Goal: Information Seeking & Learning: Learn about a topic

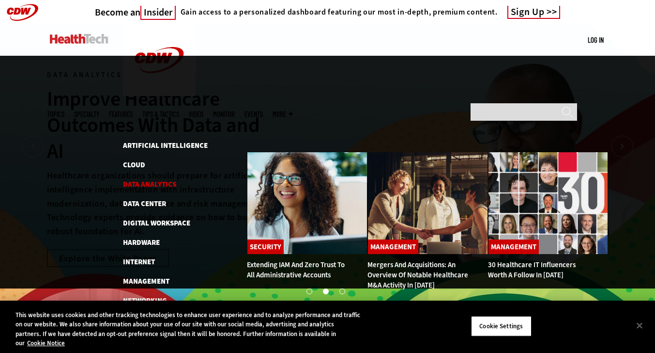
click at [150, 179] on link "Data Analytics" at bounding box center [149, 184] width 53 height 10
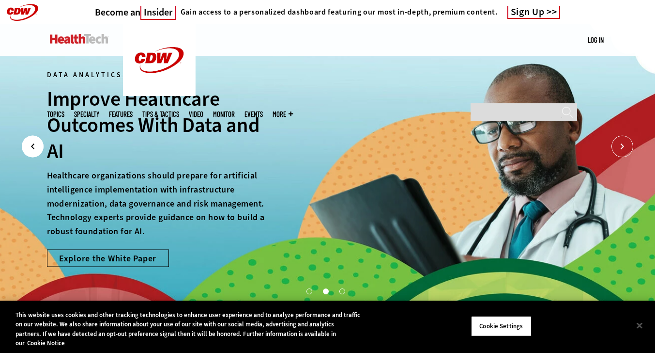
click at [34, 145] on icon "Prev" at bounding box center [33, 147] width 22 height 22
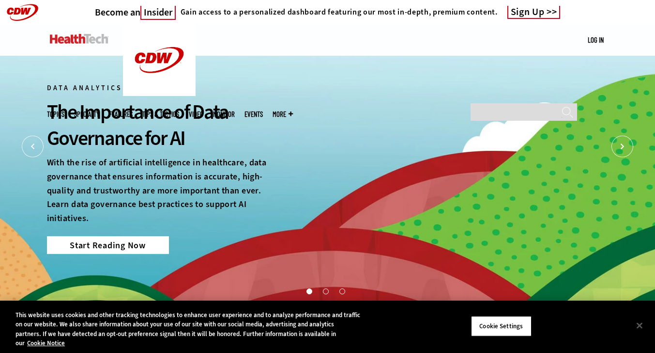
click at [84, 239] on link "Start Reading Now" at bounding box center [108, 244] width 122 height 17
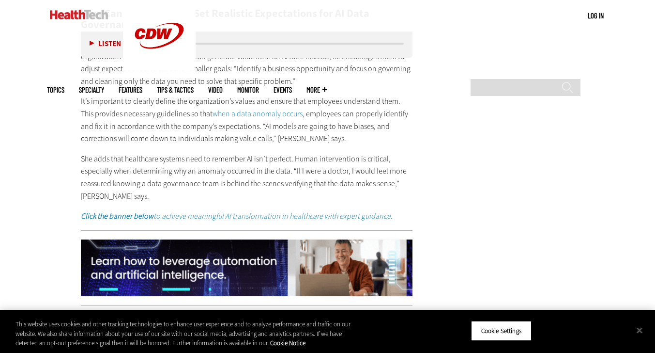
scroll to position [1647, 0]
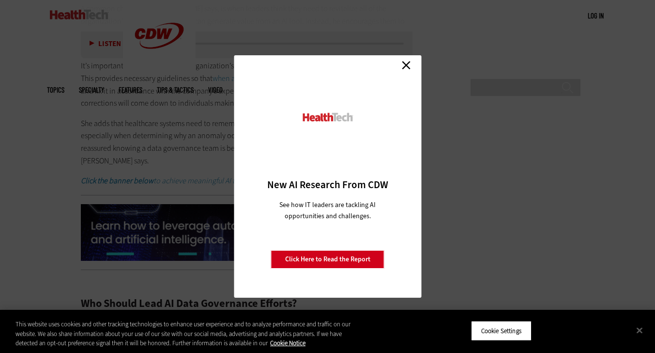
click at [408, 62] on link "Close" at bounding box center [406, 65] width 15 height 15
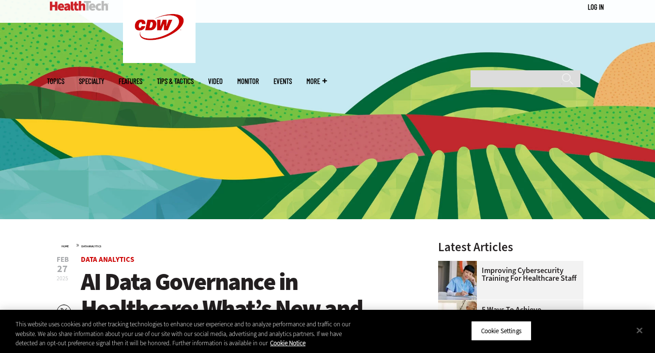
scroll to position [0, 0]
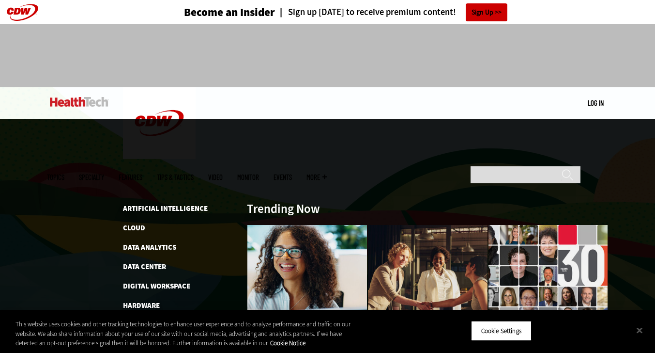
click at [64, 173] on span "Topics" at bounding box center [55, 176] width 17 height 7
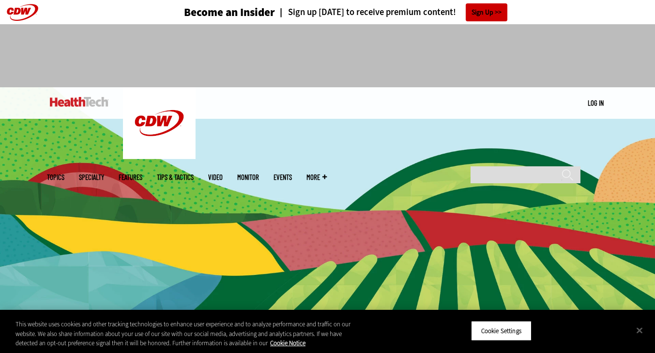
click at [81, 97] on img at bounding box center [79, 102] width 59 height 10
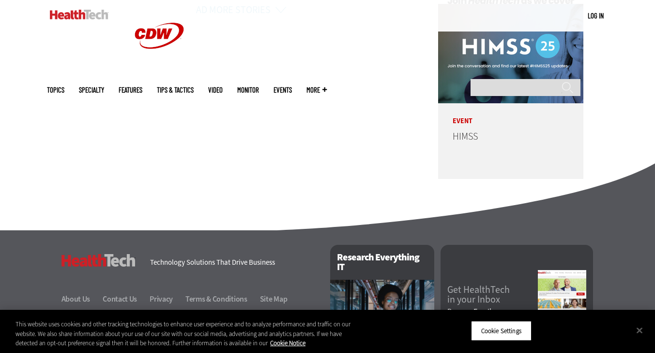
scroll to position [2179, 0]
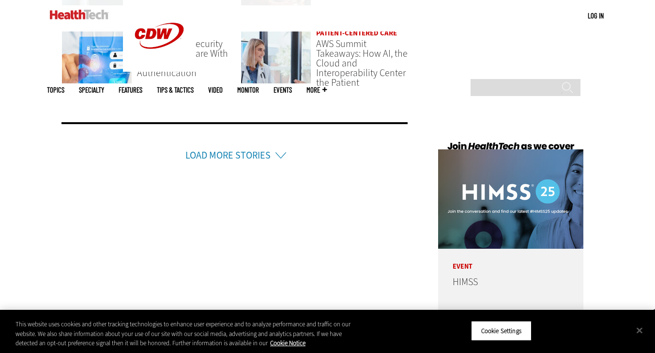
click at [241, 155] on link "Load More Stories" at bounding box center [227, 155] width 85 height 13
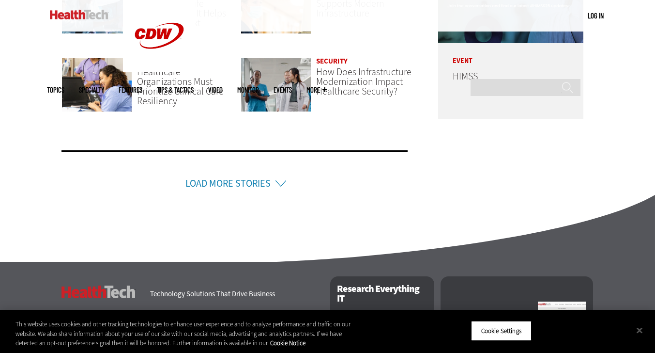
scroll to position [2470, 0]
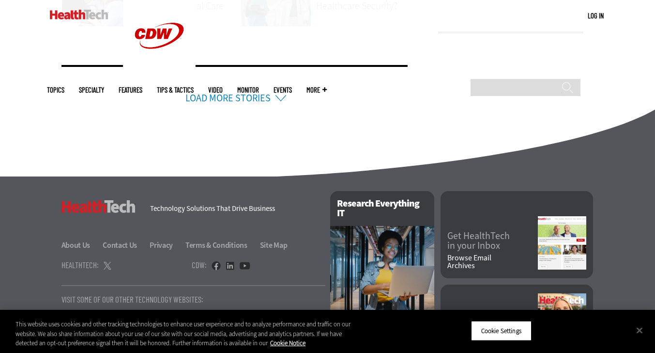
click at [240, 94] on link "Load More Stories" at bounding box center [227, 98] width 85 height 13
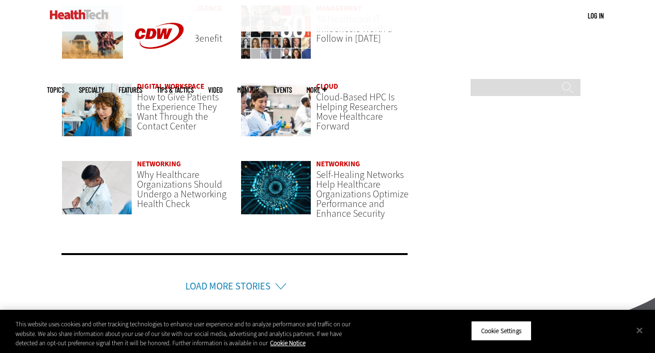
scroll to position [2615, 0]
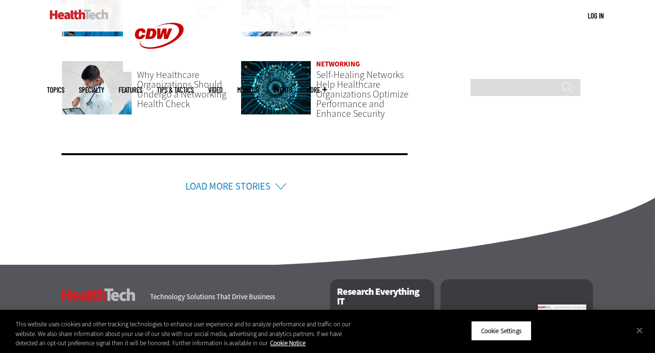
click at [241, 186] on link "Load More Stories" at bounding box center [227, 186] width 85 height 13
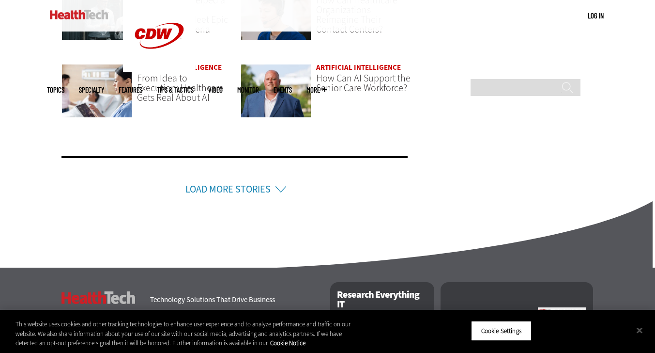
scroll to position [2857, 0]
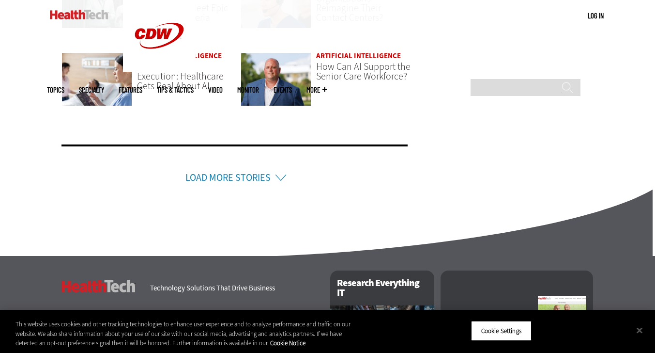
click at [230, 166] on li "Load More Stories" at bounding box center [235, 164] width 347 height 41
click at [228, 171] on link "Load More Stories" at bounding box center [227, 177] width 85 height 13
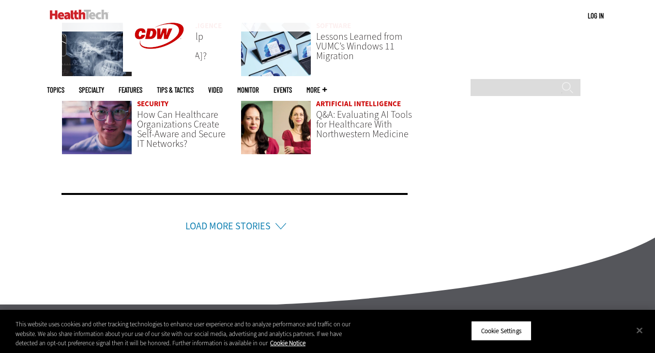
scroll to position [3051, 0]
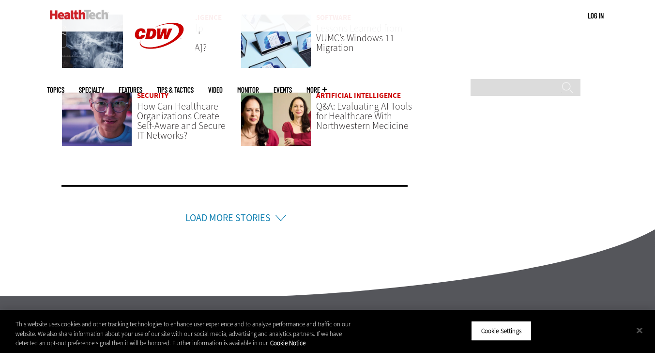
click at [244, 212] on link "Load More Stories" at bounding box center [227, 217] width 85 height 13
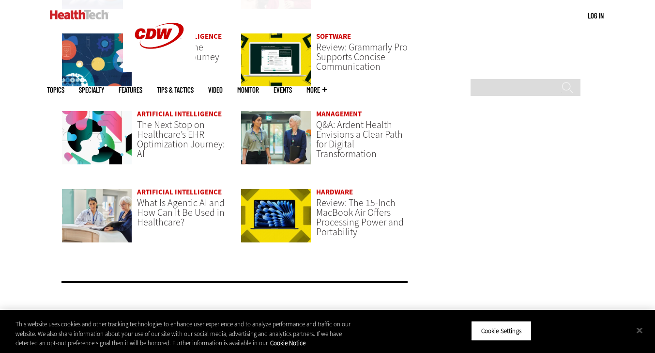
scroll to position [3196, 0]
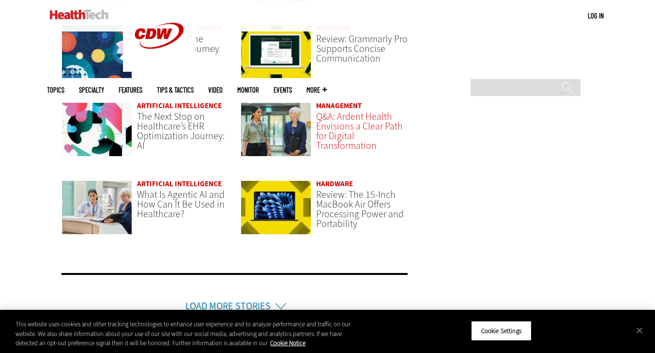
click at [334, 128] on span "Q&A: Ardent Health Envisions a Clear Path for Digital Transformation" at bounding box center [359, 131] width 87 height 42
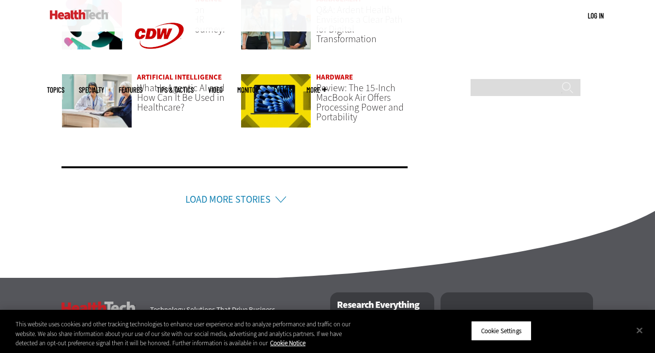
scroll to position [3341, 0]
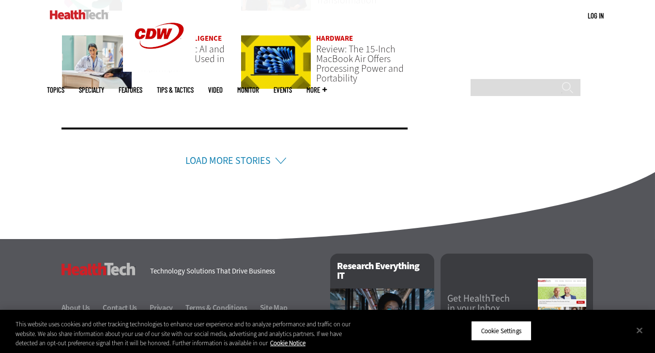
click at [267, 154] on link "Load More Stories" at bounding box center [227, 160] width 85 height 13
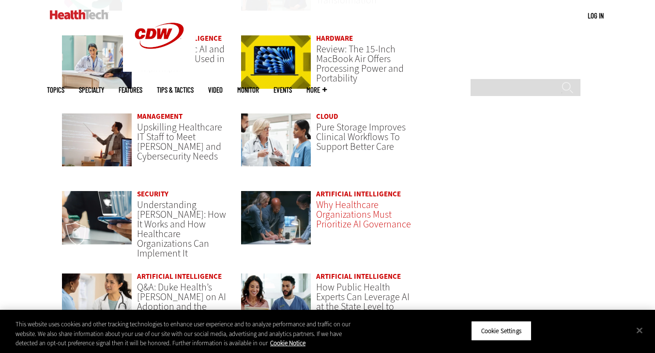
click at [348, 217] on span "Why Healthcare Organizations Must Prioritize AI Governance" at bounding box center [363, 214] width 95 height 32
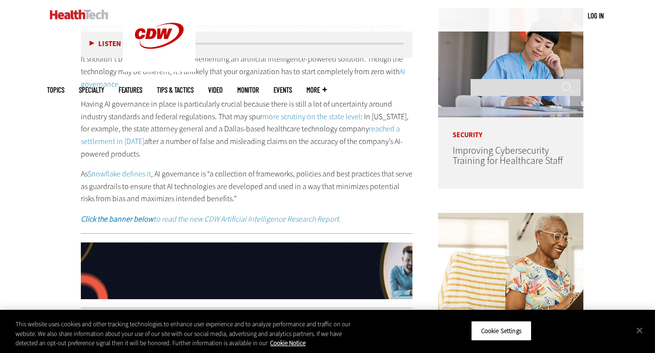
scroll to position [291, 0]
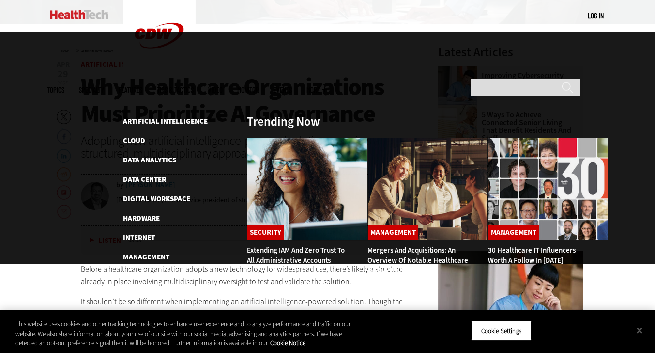
click at [64, 86] on span "Topics" at bounding box center [55, 89] width 17 height 7
click at [154, 155] on link "Data Analytics" at bounding box center [149, 160] width 53 height 10
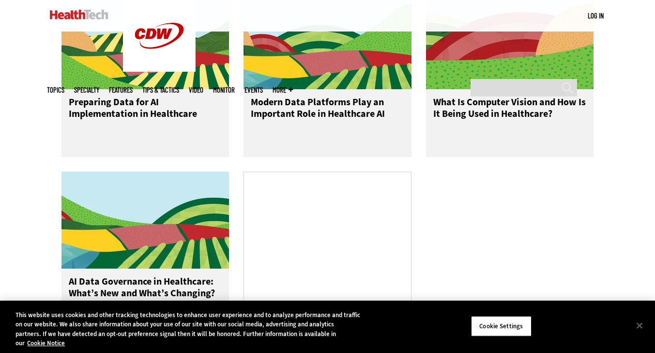
scroll to position [484, 0]
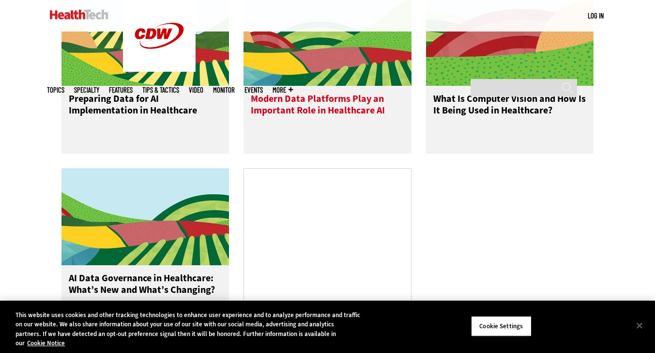
click at [338, 109] on h3 "Modern Data Platforms Play an Important Role in Healthcare AI" at bounding box center [328, 112] width 154 height 39
